Goal: Task Accomplishment & Management: Manage account settings

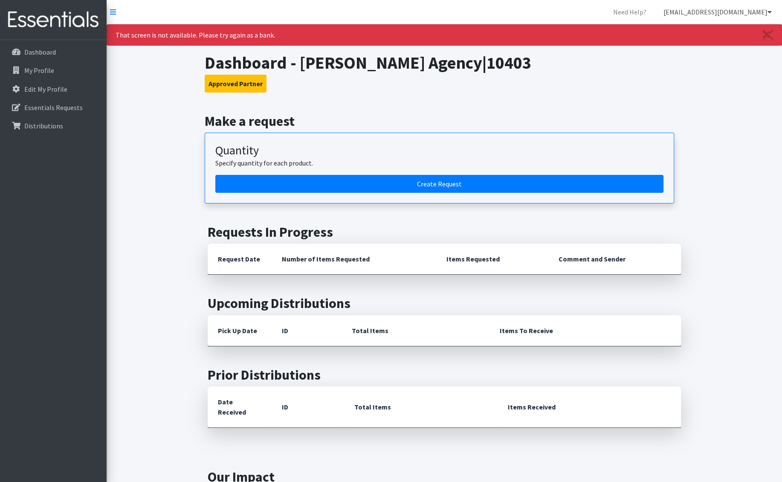
drag, startPoint x: 716, startPoint y: 13, endPoint x: 707, endPoint y: 15, distance: 9.1
click at [716, 13] on link "[EMAIL_ADDRESS][DOMAIN_NAME]" at bounding box center [718, 11] width 122 height 17
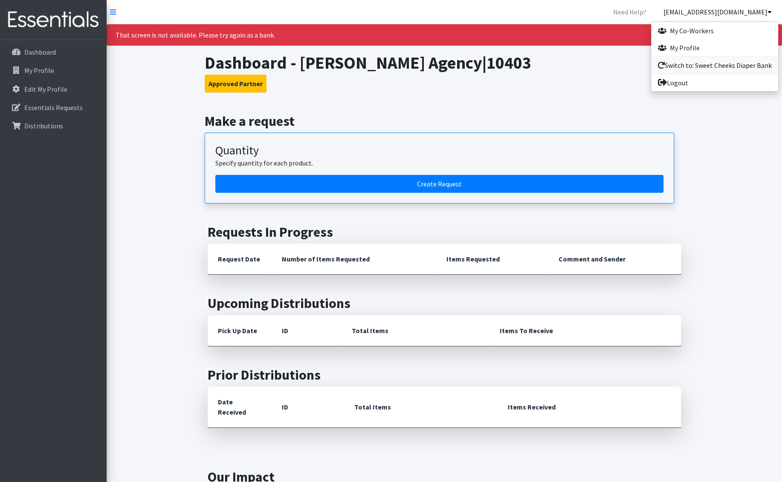
click at [703, 60] on link "Switch to: Sweet Cheeks Diaper Bank" at bounding box center [714, 65] width 127 height 17
